Goal: Task Accomplishment & Management: Use online tool/utility

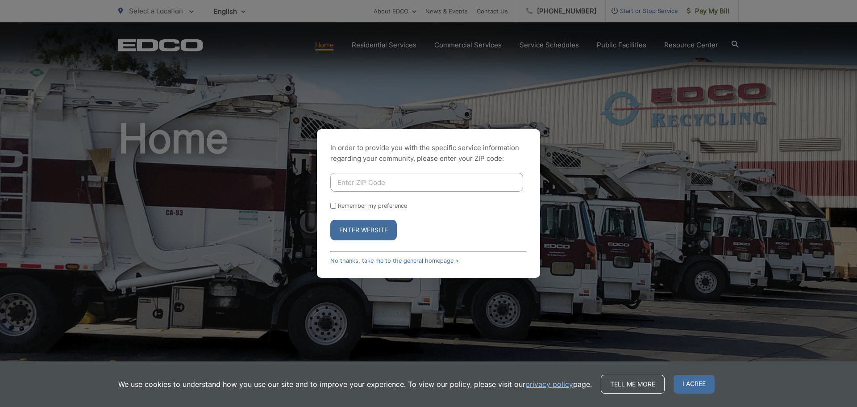
click at [385, 183] on input "Enter ZIP Code" at bounding box center [426, 182] width 193 height 19
type input "92064"
click at [330, 220] on button "Enter Website" at bounding box center [363, 230] width 66 height 21
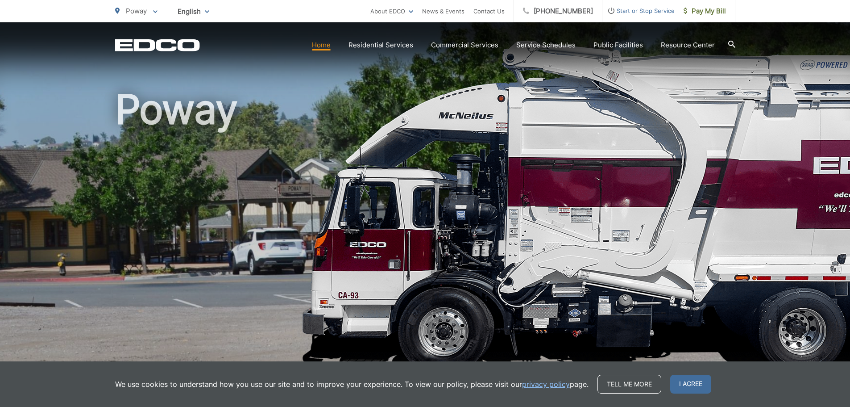
scroll to position [45, 0]
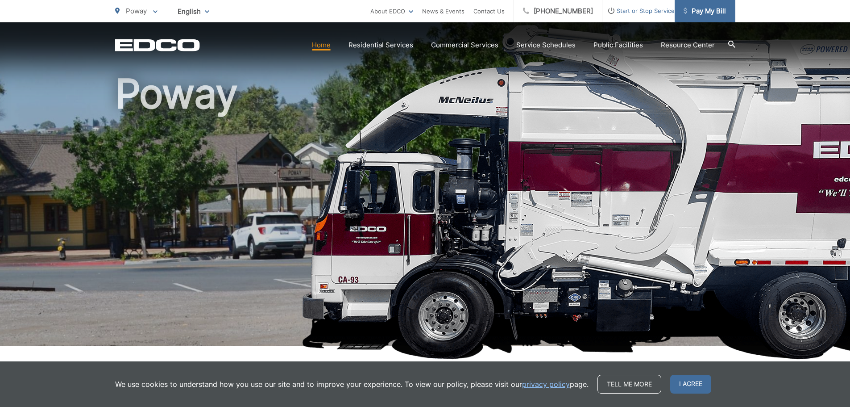
click at [718, 8] on span "Pay My Bill" at bounding box center [705, 11] width 42 height 11
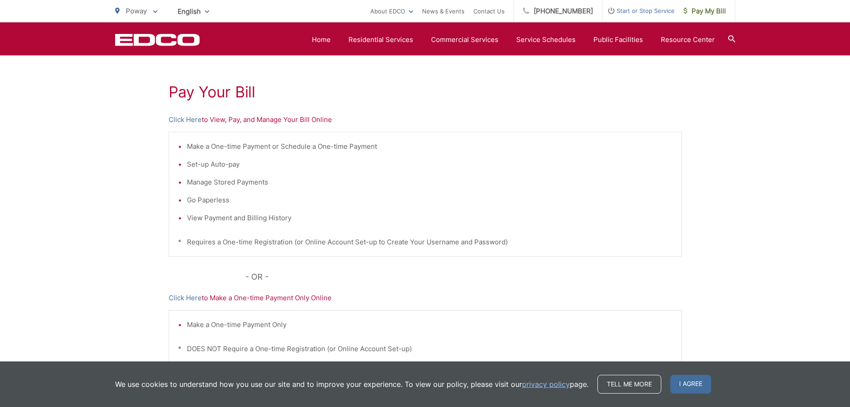
scroll to position [94, 0]
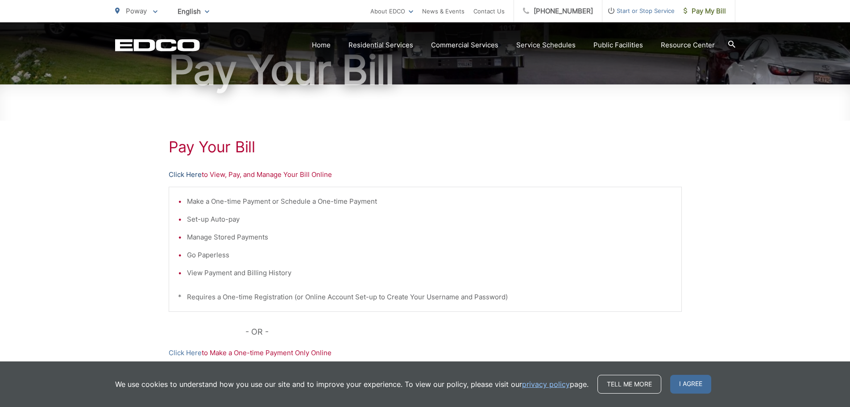
click at [191, 174] on link "Click Here" at bounding box center [185, 174] width 33 height 11
